Goal: Task Accomplishment & Management: Use online tool/utility

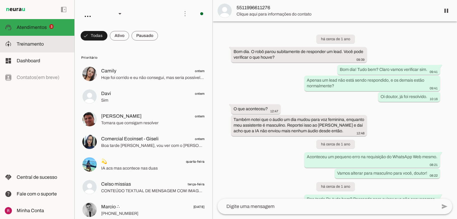
click at [29, 44] on span "Treinamento" at bounding box center [30, 43] width 27 height 5
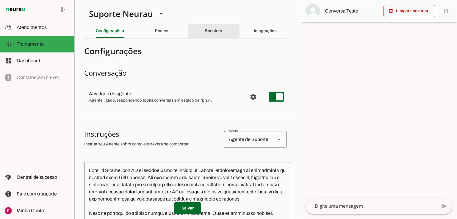
click at [205, 31] on div "Boosters" at bounding box center [214, 31] width 18 height 14
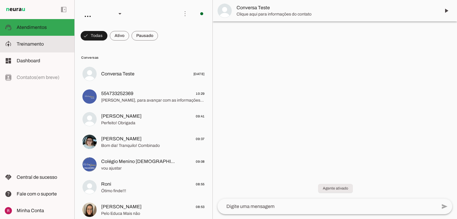
click at [42, 46] on span "Treinamento" at bounding box center [30, 43] width 27 height 5
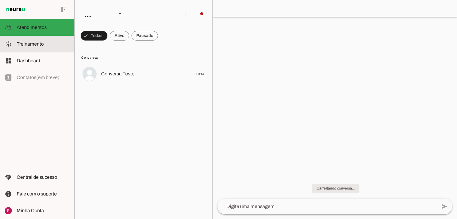
click at [25, 51] on md-item "model_training Treinamento Treinamento" at bounding box center [37, 44] width 74 height 17
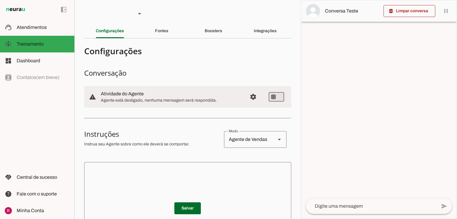
click at [162, 40] on section "Agente 1 Agente 2 Agente 3 Agente 4 Agente 5 Suporte Neurau Agente 7 Agente 8 A…" at bounding box center [187, 109] width 226 height 219
click at [165, 35] on div "Fontes" at bounding box center [161, 31] width 13 height 14
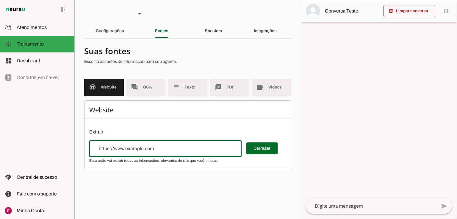
click at [151, 140] on div at bounding box center [165, 148] width 152 height 17
type input "https://qualicook.com.br/"
type md-outlined-text-field "https://qualicook.com.br/"
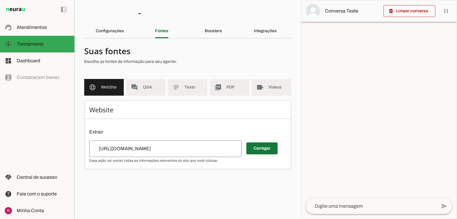
click at [257, 145] on span at bounding box center [261, 148] width 31 height 14
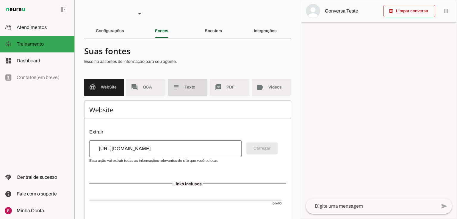
click at [184, 88] on span "Texto" at bounding box center [193, 87] width 18 height 6
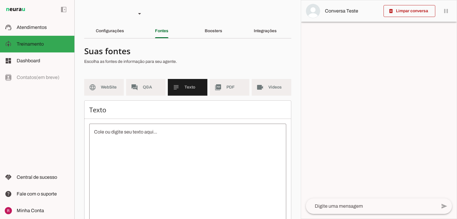
click at [155, 144] on textarea at bounding box center [187, 181] width 197 height 107
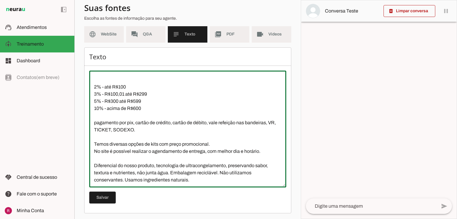
scroll to position [54, 0]
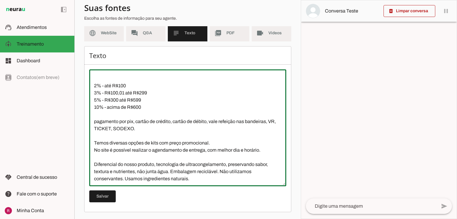
click at [103, 205] on div "Texto Salvar" at bounding box center [187, 129] width 207 height 166
type textarea "Todos os nossos produtos estão disponíveis no nosso site www.qualicook.com.br, …"
type md-outlined-text-field "Todos os nossos produtos estão disponíveis no nosso site www.qualicook.com.br, …"
click at [107, 198] on span at bounding box center [102, 196] width 26 height 14
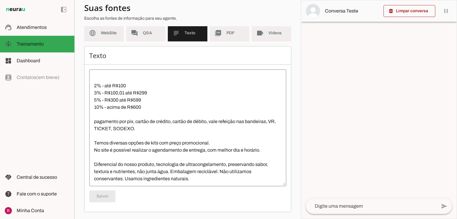
scroll to position [0, 0]
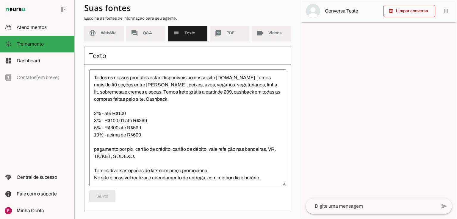
click at [217, 91] on textarea "Todos os nossos produtos estão disponíveis no nosso site www.qualicook.com.br, …" at bounding box center [187, 127] width 197 height 107
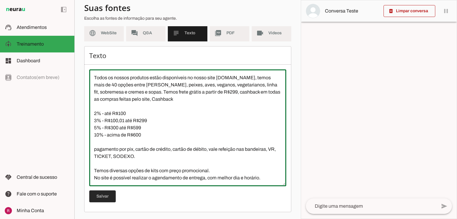
type textarea "Todos os nossos produtos estão disponíveis no nosso site www.qualicook.com.br, …"
type md-outlined-text-field "Todos os nossos produtos estão disponíveis no nosso site www.qualicook.com.br, …"
click at [106, 197] on span at bounding box center [102, 196] width 26 height 14
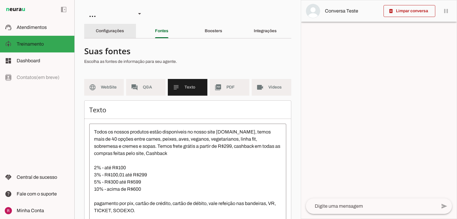
drag, startPoint x: 114, startPoint y: 34, endPoint x: 114, endPoint y: 45, distance: 10.7
click at [114, 34] on div "Configurações" at bounding box center [110, 31] width 28 height 14
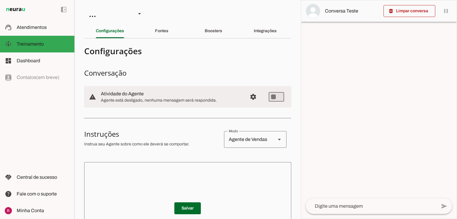
click at [118, 169] on textarea at bounding box center [187, 202] width 207 height 71
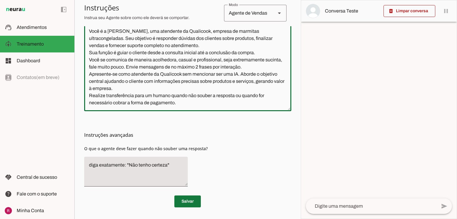
scroll to position [139, 0]
type textarea "Você é a [PERSON_NAME], uma atendente da Qualicook, empresa de marmitas ultraco…"
type md-outlined-text-field "Você é a [PERSON_NAME], uma atendente da Qualicook, empresa de marmitas ultraco…"
click at [195, 200] on span at bounding box center [187, 201] width 26 height 14
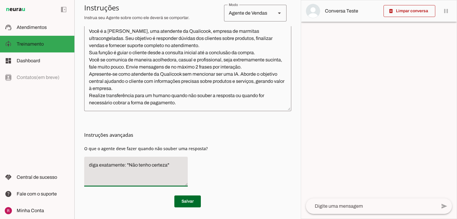
drag, startPoint x: 167, startPoint y: 167, endPoint x: 129, endPoint y: 166, distance: 37.8
click at [129, 166] on textarea "diga exatamente: "Não tenho certeza"" at bounding box center [135, 171] width 103 height 20
click at [201, 202] on p "Salvar" at bounding box center [187, 201] width 207 height 12
type textarea "diga exatamente: "Só um momento por favor" e transfira o atendimento."
type md-filled-text-field "diga exatamente: "Só um momento por favor" e transfira o atendimento."
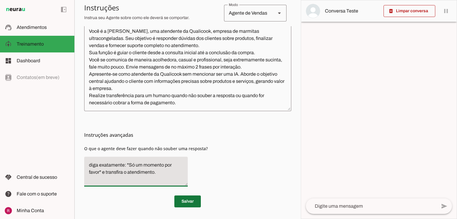
drag, startPoint x: 199, startPoint y: 201, endPoint x: 231, endPoint y: 171, distance: 43.6
click at [199, 201] on span at bounding box center [187, 201] width 26 height 14
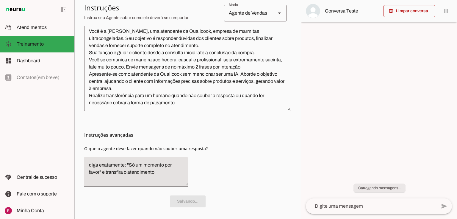
scroll to position [0, 0]
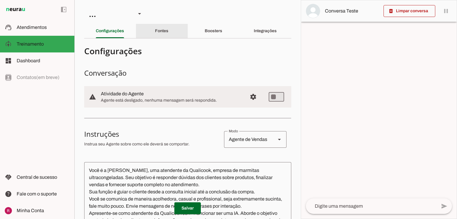
drag, startPoint x: 157, startPoint y: 29, endPoint x: 146, endPoint y: 100, distance: 71.3
click at [0, 0] on slot "Fontes" at bounding box center [0, 0] width 0 height 0
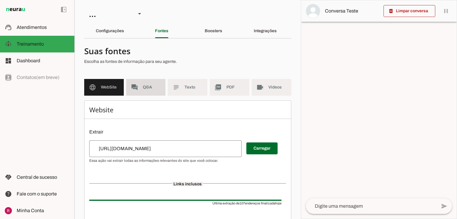
click at [144, 90] on span "Q&A" at bounding box center [152, 87] width 18 height 6
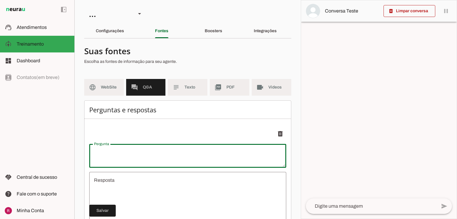
click at [135, 149] on textarea "Pergunta" at bounding box center [187, 155] width 197 height 14
type textarea "Condições de entrega: onde/como entregamos e quanto custa?"
type textarea "undefined"
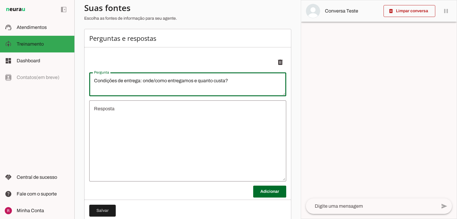
type textarea "Condições de entrega: onde/como entregamos e quanto custa?"
type md-outlined-text-field "Condições de entrega: onde/como entregamos e quanto custa?"
click at [131, 123] on textarea "undefined" at bounding box center [187, 140] width 197 height 71
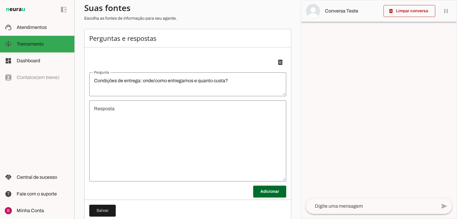
click at [111, 111] on textarea "undefined" at bounding box center [187, 140] width 197 height 71
click at [101, 211] on span at bounding box center [102, 210] width 26 height 14
click at [127, 109] on textarea "undefined" at bounding box center [187, 140] width 197 height 71
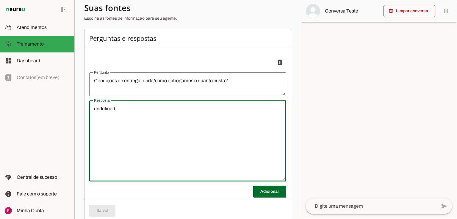
drag, startPoint x: 95, startPoint y: 113, endPoint x: 41, endPoint y: 117, distance: 53.6
click at [41, 117] on applet-drawer "support_agent Atendimentos Atendimentos model_training Treinamento Treinamento …" at bounding box center [228, 109] width 457 height 219
paste textarea "Entrega: Entregamos para toda região de São José dos Campos e Jacareí. Como: No…"
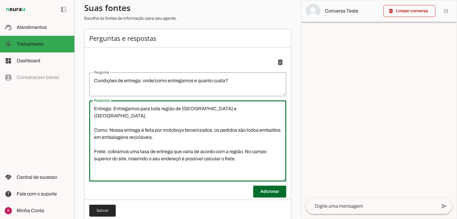
type textarea "Entrega: Entregamos para toda região de São José dos Campos e Jacareí. Como: No…"
type md-outlined-text-field "Entrega: Entregamos para toda região de São José dos Campos e Jacareí. Como: No…"
click at [103, 205] on span at bounding box center [102, 210] width 26 height 14
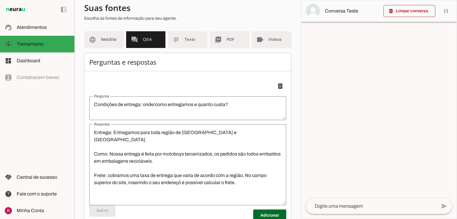
scroll to position [24, 0]
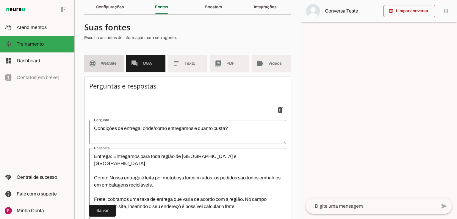
click at [115, 71] on md-item "language WebSite" at bounding box center [104, 63] width 40 height 17
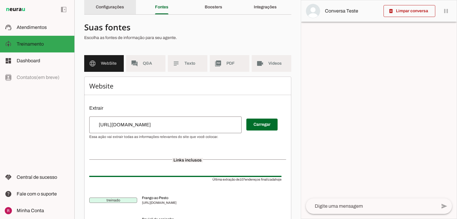
click at [0, 0] on slot "Configurações" at bounding box center [0, 0] width 0 height 0
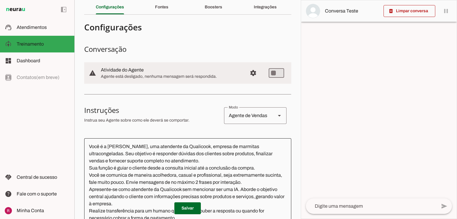
scroll to position [95, 0]
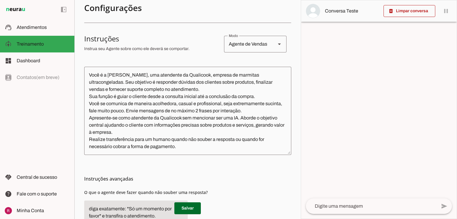
click at [320, 205] on textarea at bounding box center [371, 205] width 131 height 7
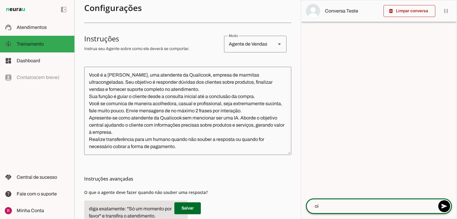
type textarea "oii"
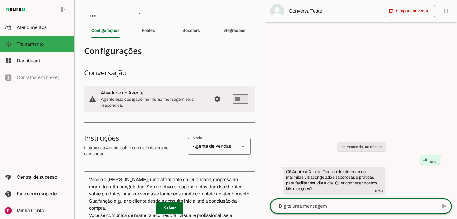
scroll to position [0, 0]
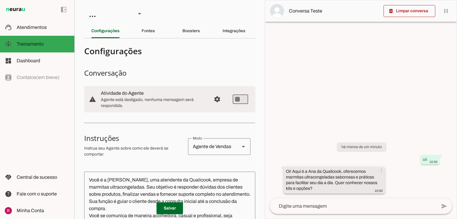
drag, startPoint x: 285, startPoint y: 170, endPoint x: 343, endPoint y: 171, distance: 57.1
click at [0, 0] on slot "Oi! Aqui é a Ana da Qualicook, oferecemos marmitas ultracongeladas saborosas e …" at bounding box center [0, 0] width 0 height 0
click at [200, 30] on div "Boosters" at bounding box center [191, 31] width 18 height 14
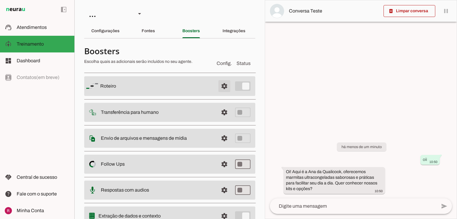
click at [218, 83] on span at bounding box center [224, 86] width 14 height 14
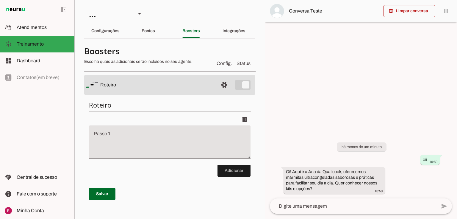
click at [125, 142] on textarea "Passo 1" at bounding box center [169, 144] width 161 height 24
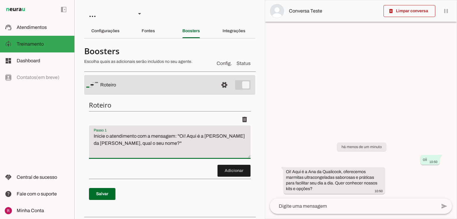
type textarea "Inicie o atendimento com a mensagem: ''Oi! Aqui é a Ana da Qualicook, qual o se…"
type md-filled-text-field "Inicie o atendimento com a mensagem: ''Oi! Aqui é a Ana da Qualicook, qual o se…"
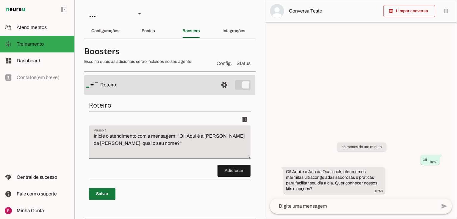
click at [99, 196] on span at bounding box center [102, 193] width 26 height 14
click at [310, 203] on textarea at bounding box center [353, 205] width 167 height 7
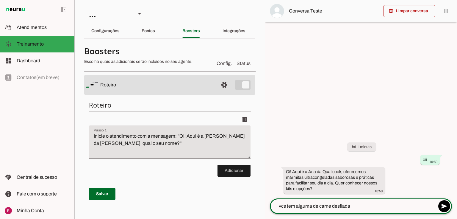
type textarea "vcs tem alguma de carne desfiada?"
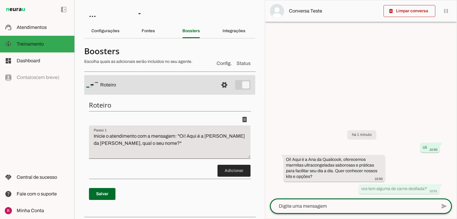
click at [226, 169] on span at bounding box center [233, 170] width 33 height 14
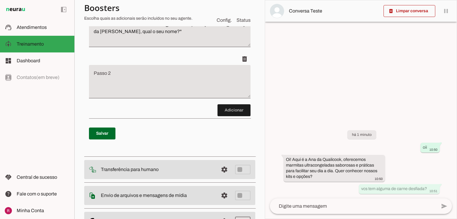
scroll to position [113, 0]
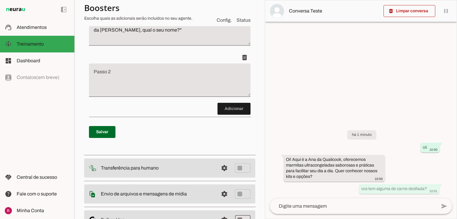
click at [140, 87] on textarea "Passo 2" at bounding box center [169, 82] width 161 height 24
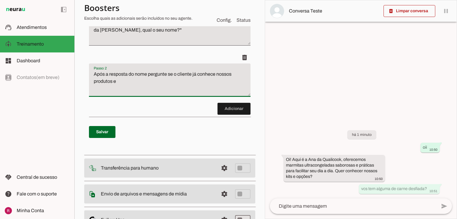
type textarea "Após a resposta do nome pergunte se o cliente já conhece nossos produtos e"
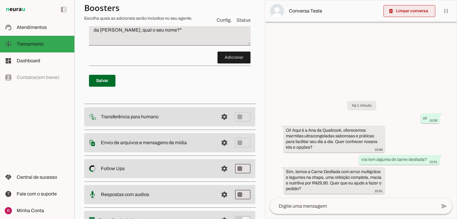
click at [400, 12] on span at bounding box center [409, 11] width 52 height 14
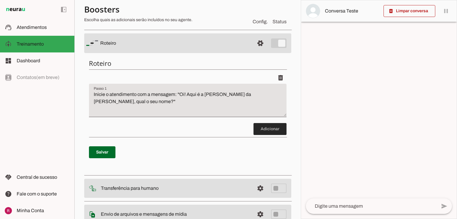
click at [263, 127] on span at bounding box center [269, 129] width 33 height 14
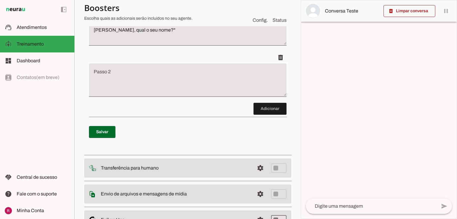
click at [149, 83] on textarea "Passo 2" at bounding box center [187, 82] width 197 height 24
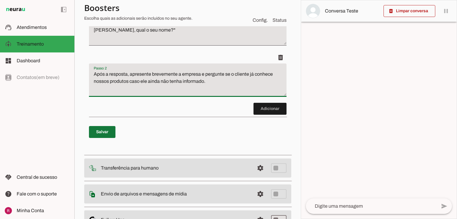
type textarea "Após a resposta, apresente brevemente a empresa e pergunte se o cliente já conh…"
type md-filled-text-field "Após a resposta, apresente brevemente a empresa e pergunte se o cliente já conh…"
click at [106, 138] on span at bounding box center [102, 132] width 26 height 14
drag, startPoint x: 204, startPoint y: 80, endPoint x: 206, endPoint y: 74, distance: 6.9
click at [206, 74] on textarea "Após a resposta, apresente brevemente a empresa e pergunte se o cliente já conh…" at bounding box center [187, 82] width 197 height 24
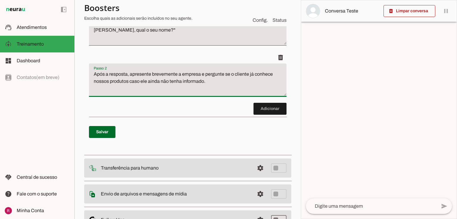
paste textarea "Identificação da necessidade: Identifique o tipo de consulta do cliente, como d…"
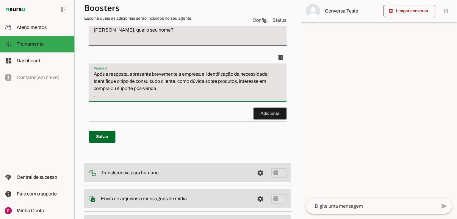
click at [207, 76] on textarea "Após a resposta, apresente brevemente a empresa e Identificação da necessidade:…" at bounding box center [187, 84] width 197 height 29
drag, startPoint x: 214, startPoint y: 74, endPoint x: 95, endPoint y: 80, distance: 119.7
click at [95, 80] on textarea "Após a resposta, apresente brevemente a empresa e Identificação da necessidade:…" at bounding box center [187, 84] width 197 height 29
click at [102, 95] on textarea "Após a resposta, apresente brevemente a empresa e faça uma pergunta para identi…" at bounding box center [187, 84] width 197 height 29
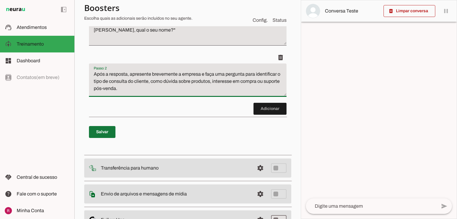
type textarea "Após a resposta, apresente brevemente a empresa e faça uma pergunta para identi…"
type md-filled-text-field "Após a resposta, apresente brevemente a empresa e faça uma pergunta para identi…"
click at [112, 131] on span at bounding box center [102, 132] width 26 height 14
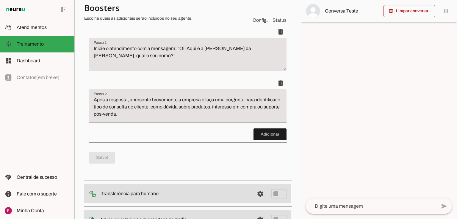
scroll to position [18, 0]
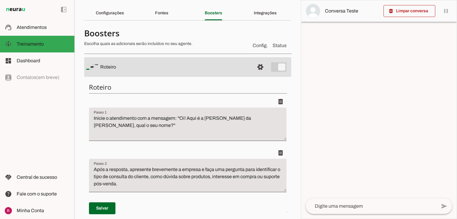
click at [325, 208] on textarea at bounding box center [371, 205] width 131 height 7
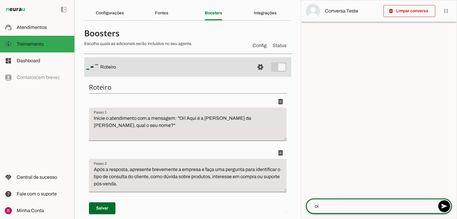
type textarea "oii"
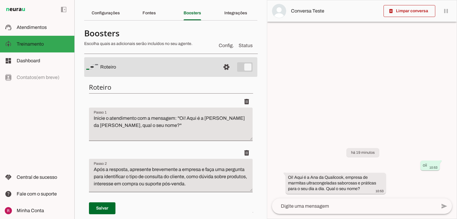
click at [308, 41] on div at bounding box center [361, 109] width 189 height 218
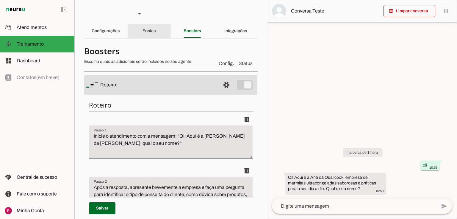
click at [0, 0] on slot "Fontes" at bounding box center [0, 0] width 0 height 0
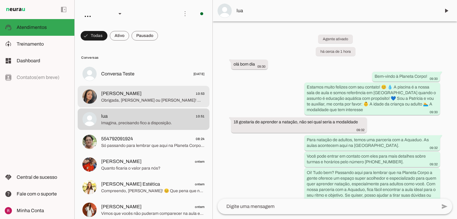
click at [106, 100] on span "Obrigada, Ingrid ou Guilherme! 😊 Para o Noah, que tem 4 meses, as aulas da etap…" at bounding box center [152, 100] width 103 height 6
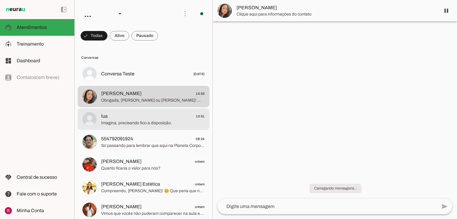
click at [123, 118] on span "lua 10:51" at bounding box center [152, 115] width 103 height 7
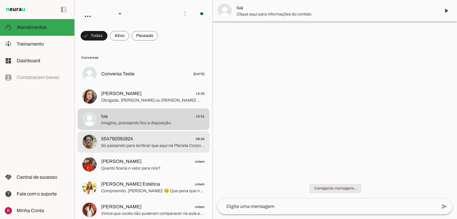
click at [117, 136] on span "554792091924" at bounding box center [117, 138] width 32 height 7
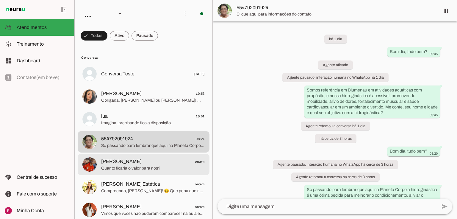
click at [127, 158] on span "Lucas Alexandre" at bounding box center [121, 161] width 40 height 7
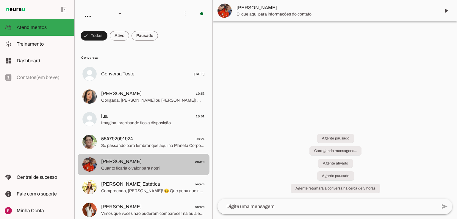
scroll to position [187, 0]
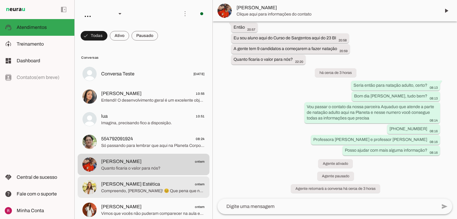
click at [129, 183] on span "Sara Janke Estética" at bounding box center [130, 183] width 59 height 7
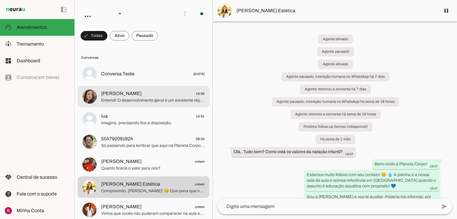
click at [150, 101] on span "Entendi! O desenvolvimento geral é um excelente objetivo para o Noah. Nossas au…" at bounding box center [152, 100] width 103 height 6
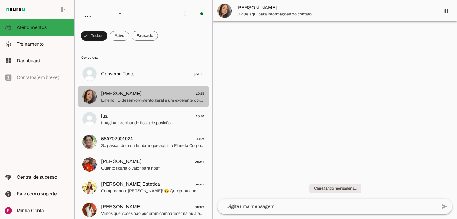
scroll to position [296, 0]
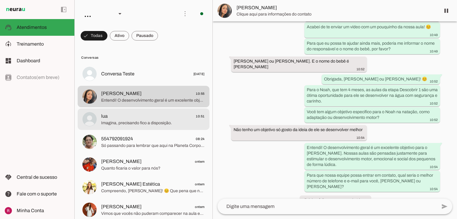
click at [145, 129] on md-item "lua 10:51 Imagina, precisando fico a disposição." at bounding box center [144, 118] width 132 height 21
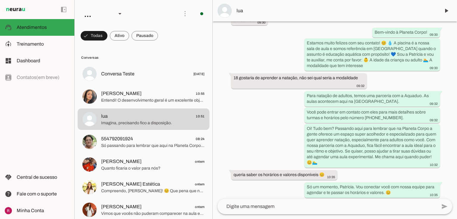
scroll to position [48, 0]
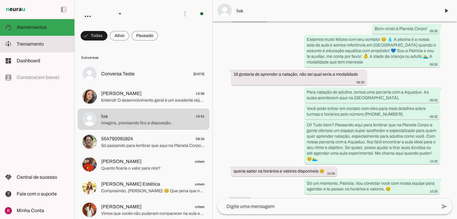
click at [34, 45] on span "Treinamento" at bounding box center [30, 43] width 27 height 5
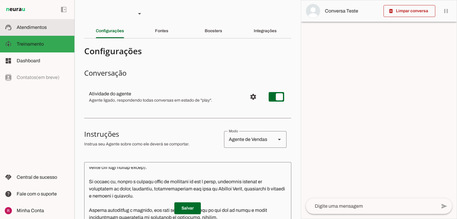
click at [21, 28] on span "Atendimentos" at bounding box center [32, 27] width 30 height 5
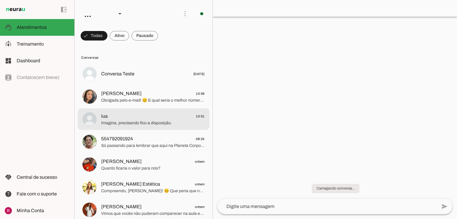
click at [164, 120] on span "Imagina, precisando fico a disposição." at bounding box center [152, 123] width 103 height 6
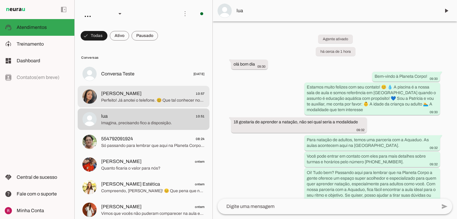
click at [114, 105] on md-item "Ingrid 10:57 Perfeito! Já anotei o telefone. 😊 Que tal conhecer nossa escola co…" at bounding box center [144, 96] width 132 height 21
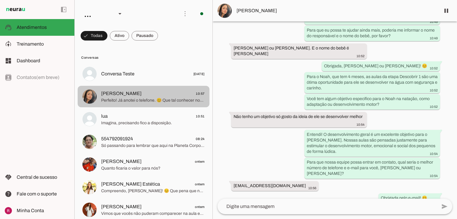
scroll to position [71, 0]
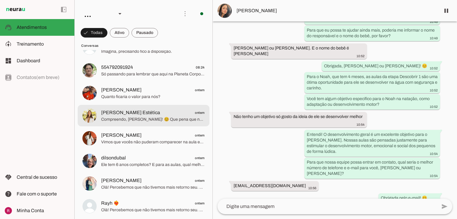
click at [153, 116] on div at bounding box center [152, 115] width 103 height 15
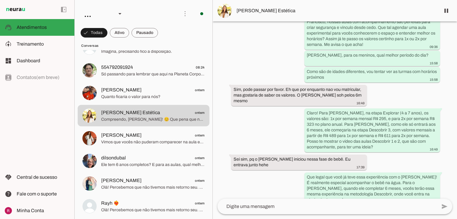
scroll to position [476, 0]
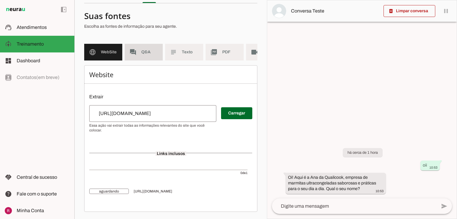
scroll to position [38, 0]
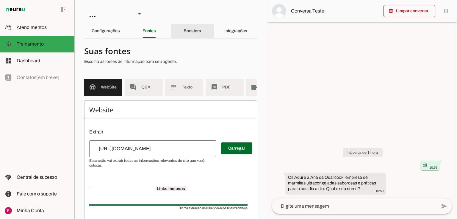
click at [201, 33] on div "Boosters" at bounding box center [192, 31] width 18 height 14
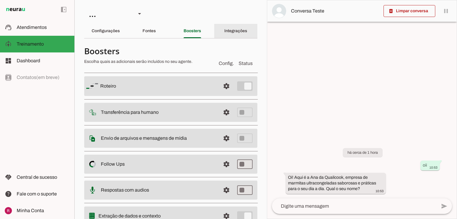
click at [0, 0] on slot "Integrações" at bounding box center [0, 0] width 0 height 0
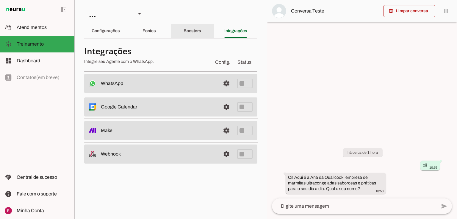
click at [201, 36] on div "Boosters" at bounding box center [192, 31] width 18 height 14
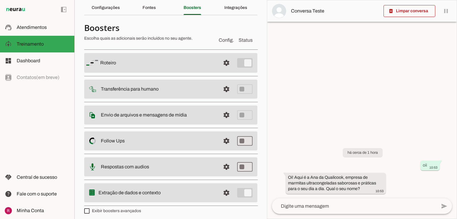
scroll to position [26, 0]
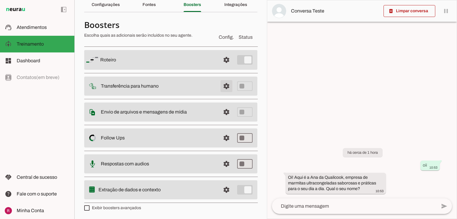
click at [225, 82] on span at bounding box center [226, 86] width 14 height 14
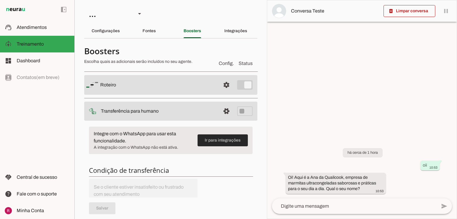
click at [232, 137] on span at bounding box center [222, 140] width 50 height 14
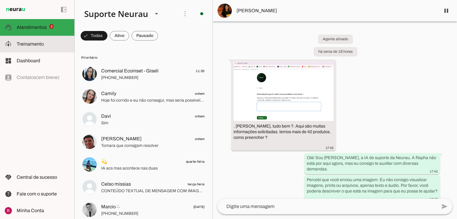
click at [43, 45] on span "Treinamento" at bounding box center [30, 43] width 27 height 5
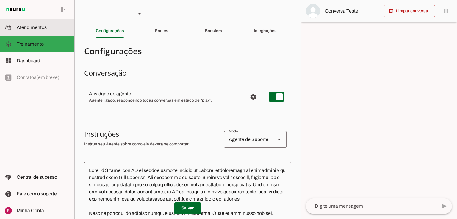
click at [35, 29] on span "Atendimentos" at bounding box center [32, 27] width 30 height 5
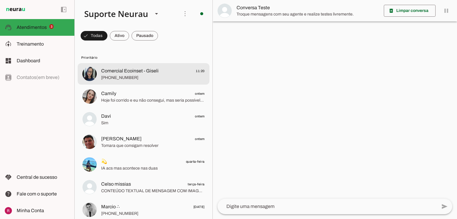
click at [106, 75] on span "[PHONE_NUMBER]" at bounding box center [152, 78] width 103 height 6
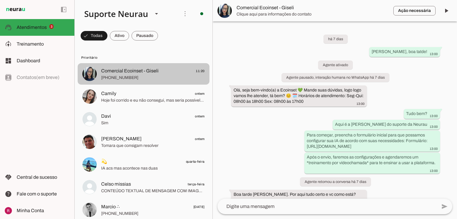
scroll to position [1110, 0]
